Goal: Transaction & Acquisition: Purchase product/service

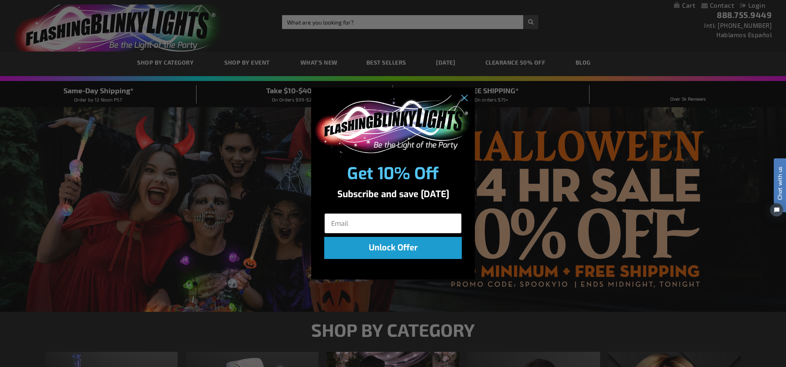
click at [358, 223] on input "Email" at bounding box center [393, 223] width 138 height 20
type input "[EMAIL_ADDRESS][DOMAIN_NAME]"
click at [388, 247] on button "Unlock Offer" at bounding box center [393, 248] width 138 height 22
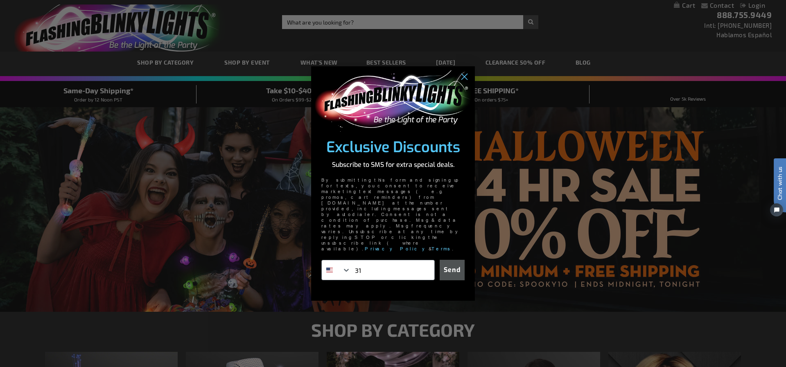
type input "1-310-308-1752"
click at [453, 260] on button "Send" at bounding box center [452, 270] width 25 height 20
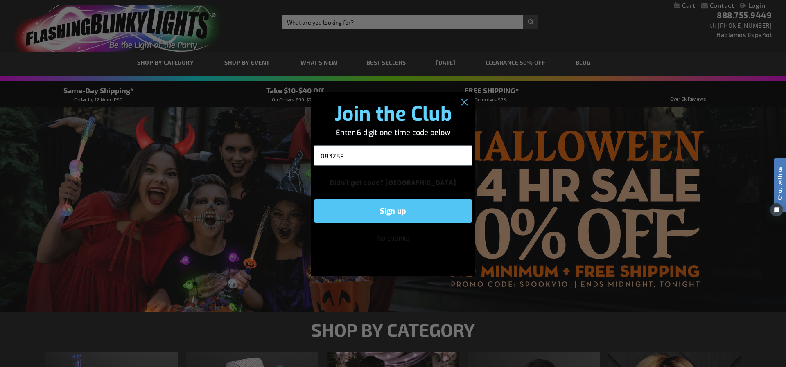
type input "083289"
click at [385, 208] on button "Sign up" at bounding box center [393, 210] width 159 height 23
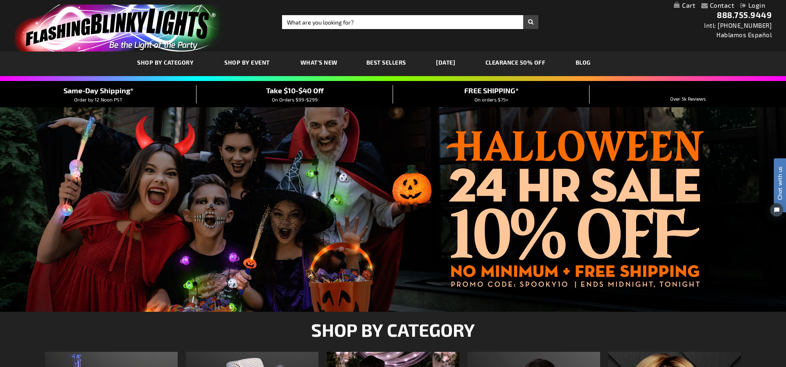
click at [451, 304] on div "Close dialog Great! Check your text messages to confirm your subscription. Subm…" at bounding box center [393, 183] width 786 height 367
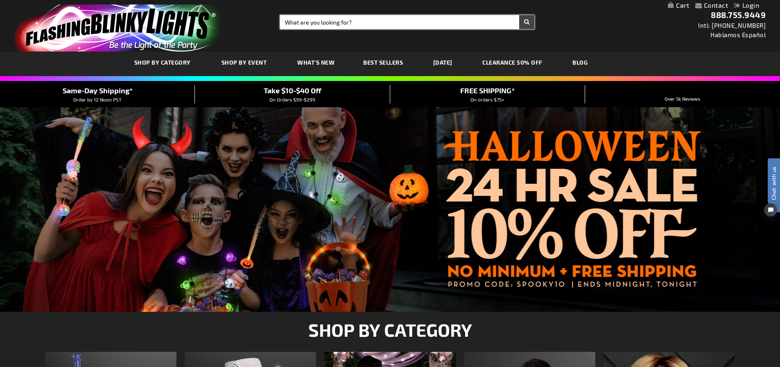
click at [322, 20] on input "Search" at bounding box center [407, 22] width 254 height 14
type input "ghost wand"
click at [519, 15] on button "Search" at bounding box center [526, 22] width 15 height 14
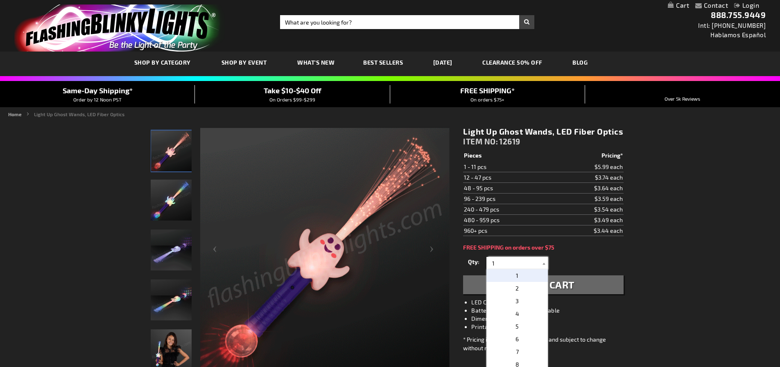
click at [499, 263] on input "1" at bounding box center [518, 263] width 59 height 12
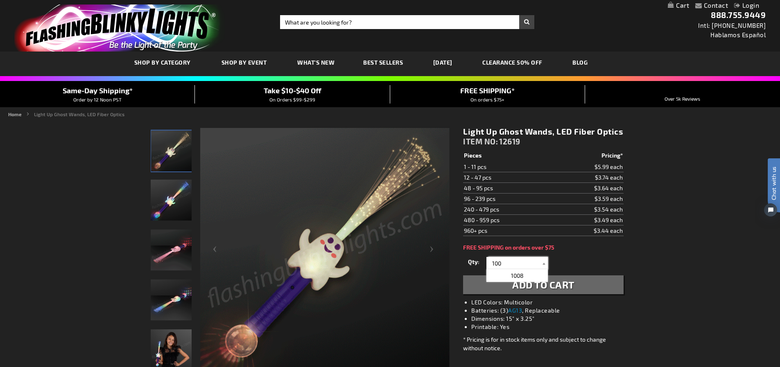
type input "100"
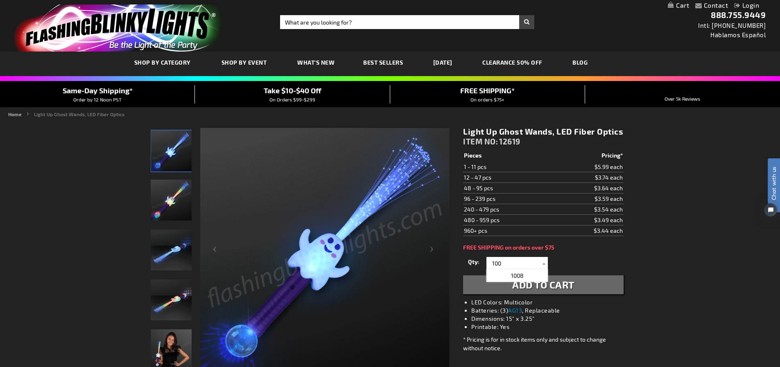
click at [525, 283] on span "Add to Cart" at bounding box center [543, 285] width 62 height 12
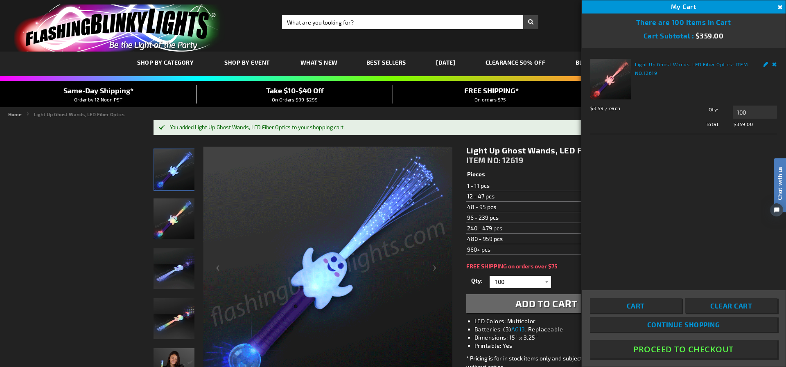
click at [680, 349] on button "Proceed To Checkout" at bounding box center [684, 349] width 188 height 18
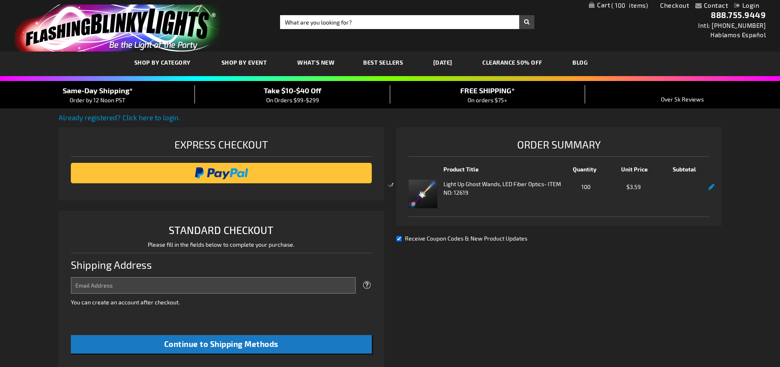
select select "US"
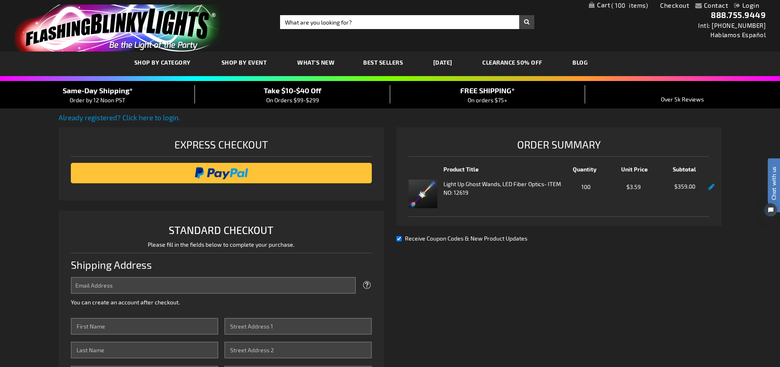
click at [294, 99] on span "On Orders $99-$299" at bounding box center [292, 100] width 53 height 7
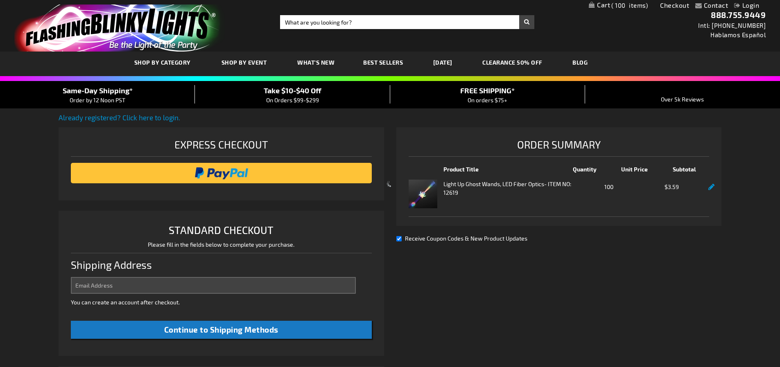
select select "US"
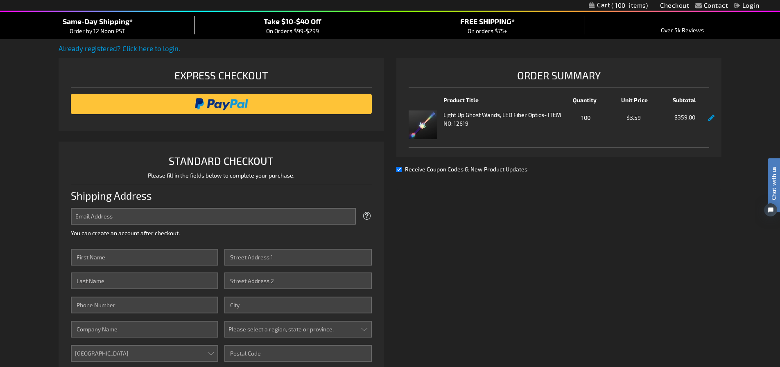
scroll to position [82, 0]
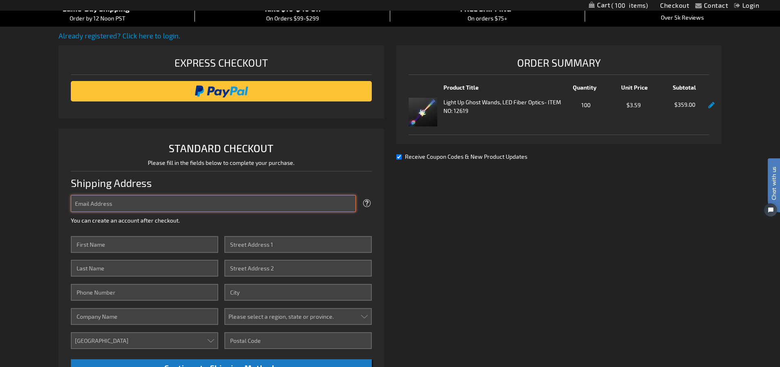
click at [210, 203] on input "Email Address" at bounding box center [213, 203] width 285 height 17
type input "[EMAIL_ADDRESS][DOMAIN_NAME]"
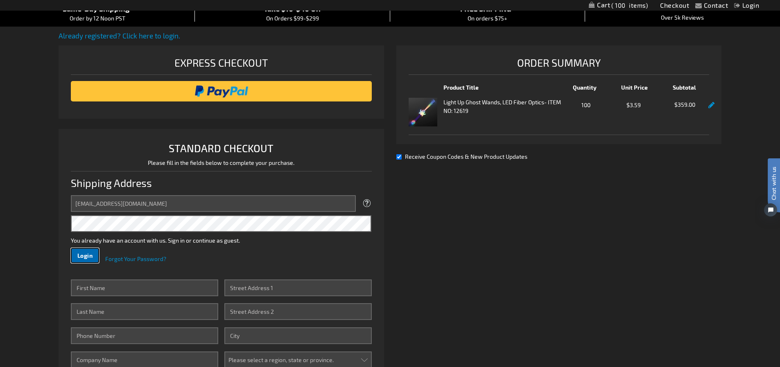
click at [85, 256] on span "Login" at bounding box center [85, 255] width 16 height 7
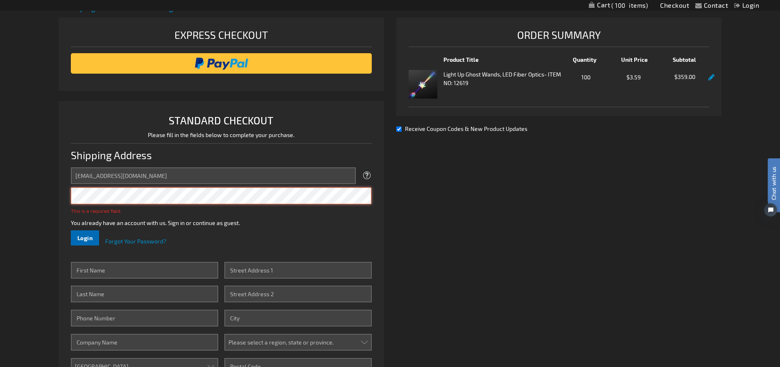
scroll to position [113, 0]
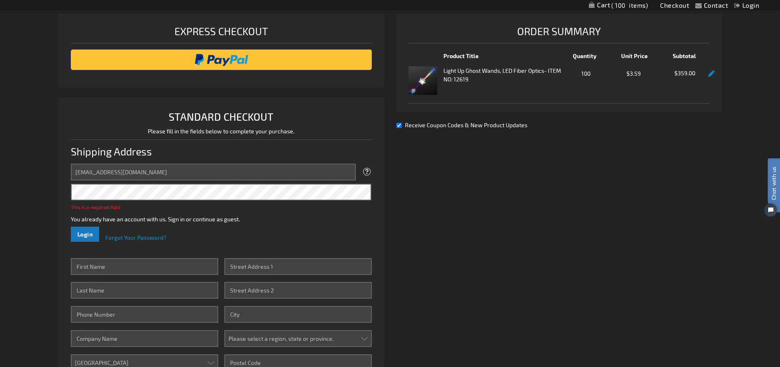
click at [285, 212] on div "This is a required field. You already have an account with us. Sign in or conti…" at bounding box center [221, 204] width 301 height 40
click at [83, 233] on span "Login" at bounding box center [85, 234] width 16 height 7
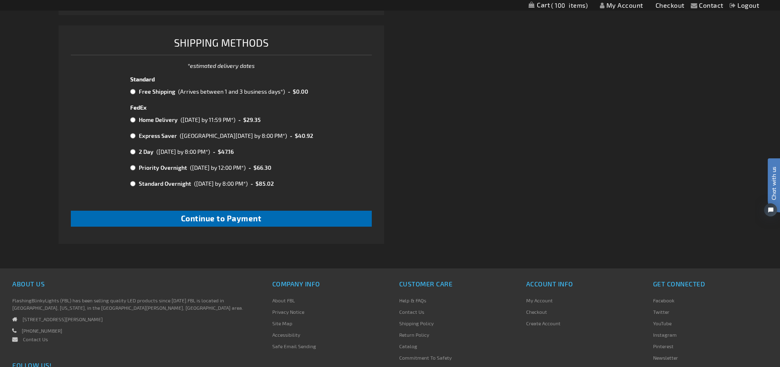
scroll to position [346, 0]
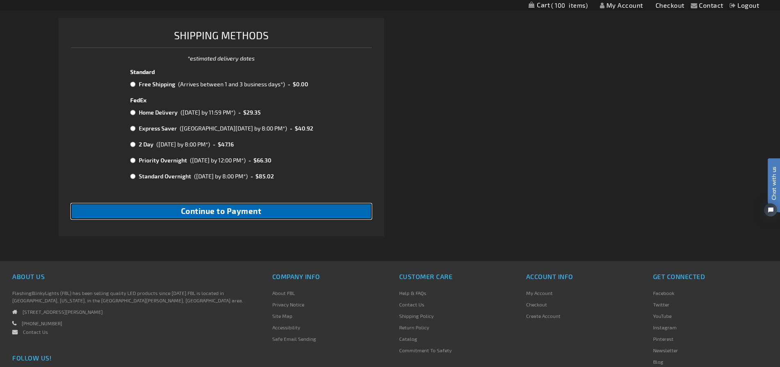
click at [242, 209] on span "Continue to Payment" at bounding box center [221, 210] width 81 height 9
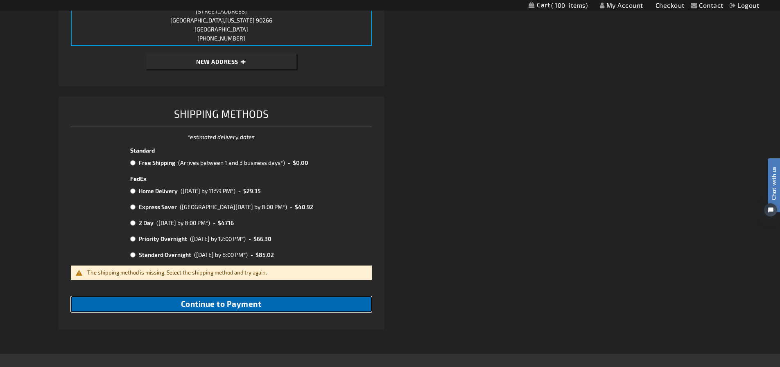
scroll to position [264, 0]
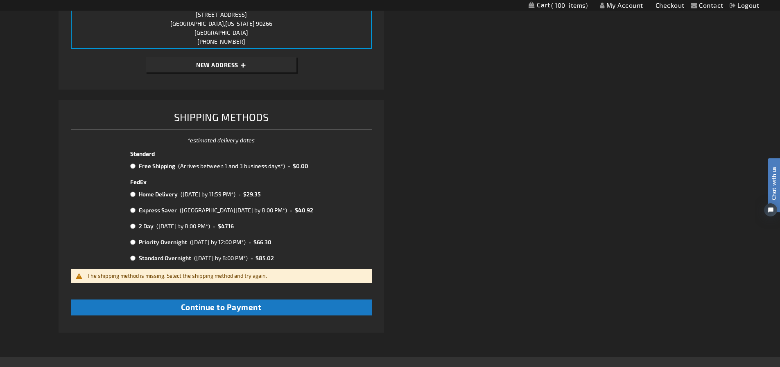
click at [133, 165] on input "radio" at bounding box center [132, 166] width 5 height 7
radio input "true"
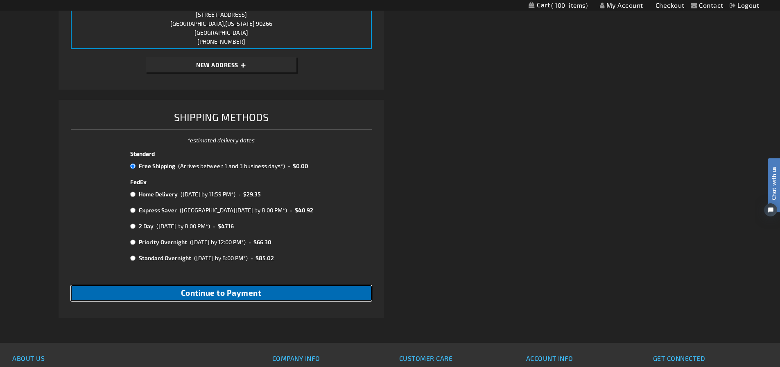
click at [231, 293] on span "Continue to Payment" at bounding box center [221, 292] width 81 height 9
checkbox input "true"
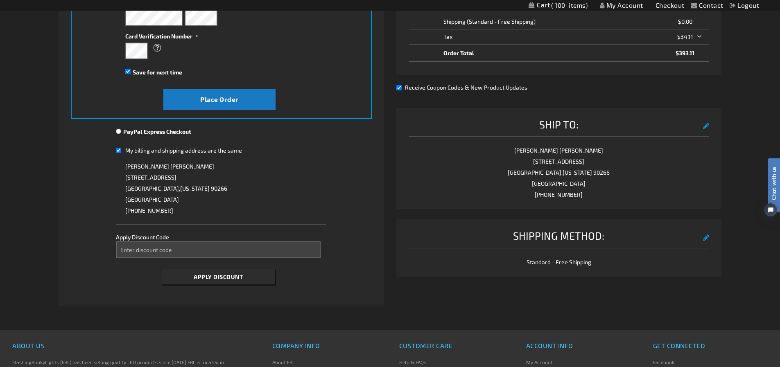
scroll to position [205, 0]
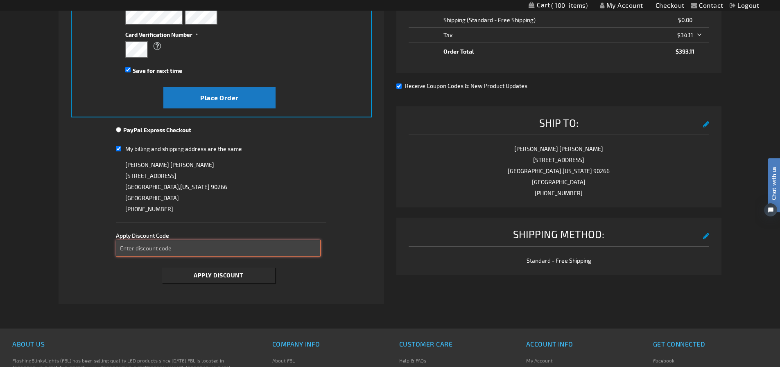
click at [175, 247] on input "Enter discount code" at bounding box center [218, 248] width 205 height 17
type input "take40"
click at [120, 128] on input "PayPal Express Checkout" at bounding box center [118, 130] width 5 height 7
radio input "true"
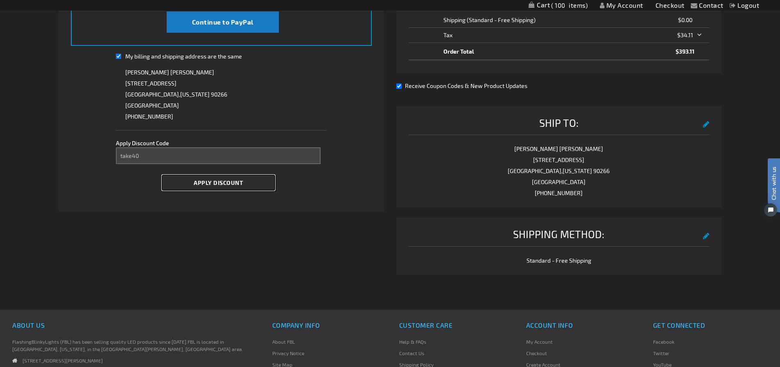
click at [218, 180] on span "Apply Discount" at bounding box center [218, 182] width 49 height 7
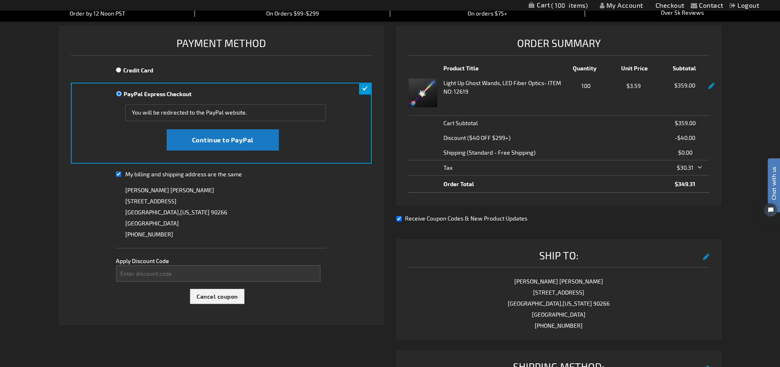
scroll to position [41, 0]
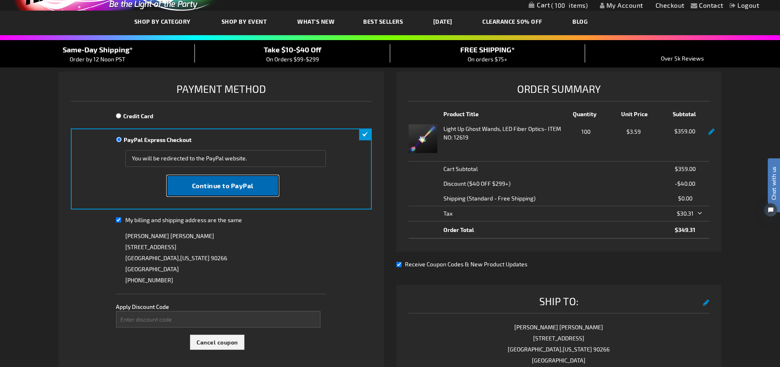
click at [222, 182] on span "Continue to PayPal" at bounding box center [222, 186] width 61 height 8
